Goal: Book appointment/travel/reservation

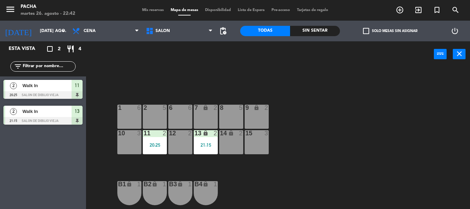
click at [200, 139] on div "13 lock 2 21:15" at bounding box center [206, 142] width 24 height 24
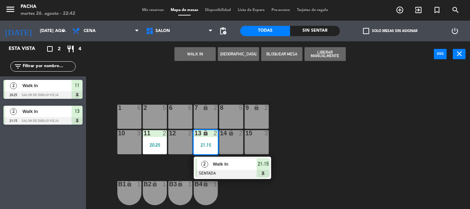
click at [221, 166] on span "Walk In" at bounding box center [234, 163] width 44 height 7
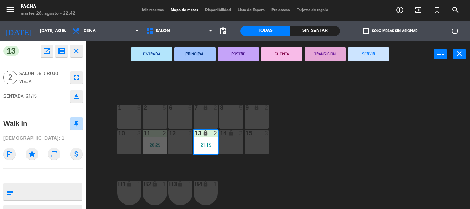
click at [360, 56] on button "SERVIR" at bounding box center [368, 54] width 41 height 14
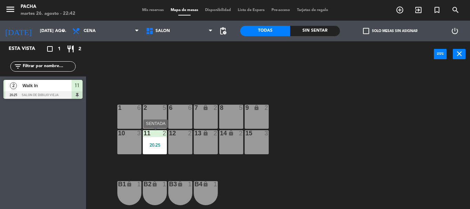
click at [158, 146] on div "20:25" at bounding box center [155, 144] width 24 height 5
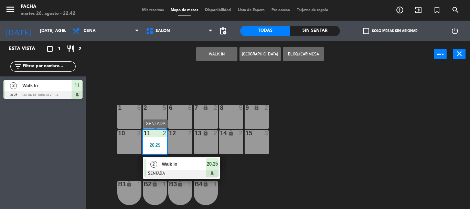
click at [189, 161] on span "Walk In" at bounding box center [184, 163] width 44 height 7
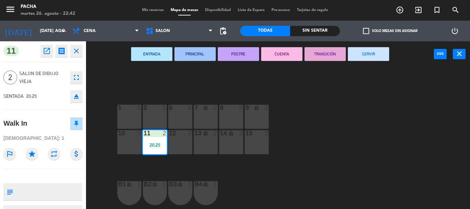
click at [368, 58] on button "SERVIR" at bounding box center [368, 54] width 41 height 14
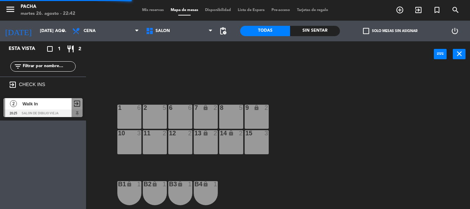
click at [353, 99] on div "6 6 7 lock 2 8 5 9 lock 2 1 6 2 5 11 2 10 3 12 2 13 lock 2 14 lock 2 15 3 B1 lo…" at bounding box center [280, 138] width 379 height 142
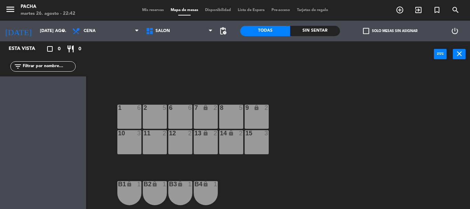
click at [353, 99] on div "6 6 7 lock 2 8 5 9 lock 2 1 6 2 5 11 2 10 3 12 2 13 lock 2 14 lock 2 15 3 B1 lo…" at bounding box center [280, 138] width 379 height 142
click at [365, 171] on div "6 6 7 lock 2 8 5 9 lock 2 1 6 2 5 11 2 10 3 12 2 13 lock 2 14 lock 2 15 3 B1 lo…" at bounding box center [280, 138] width 379 height 142
click at [364, 173] on div "6 6 7 lock 2 8 5 9 lock 2 1 6 2 5 11 2 10 3 12 2 13 lock 2 14 lock 2 15 3 B1 lo…" at bounding box center [280, 138] width 379 height 142
click at [358, 178] on div "6 6 7 lock 2 8 5 9 lock 2 1 6 2 5 11 2 10 3 12 2 13 lock 2 14 lock 2 15 3 B1 lo…" at bounding box center [280, 138] width 379 height 142
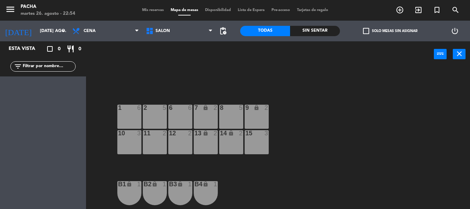
click at [362, 173] on div "6 6 7 lock 2 8 5 9 lock 2 1 6 2 5 11 2 10 3 12 2 13 lock 2 14 lock 2 15 3 B1 lo…" at bounding box center [280, 138] width 379 height 142
